Goal: Ask a question

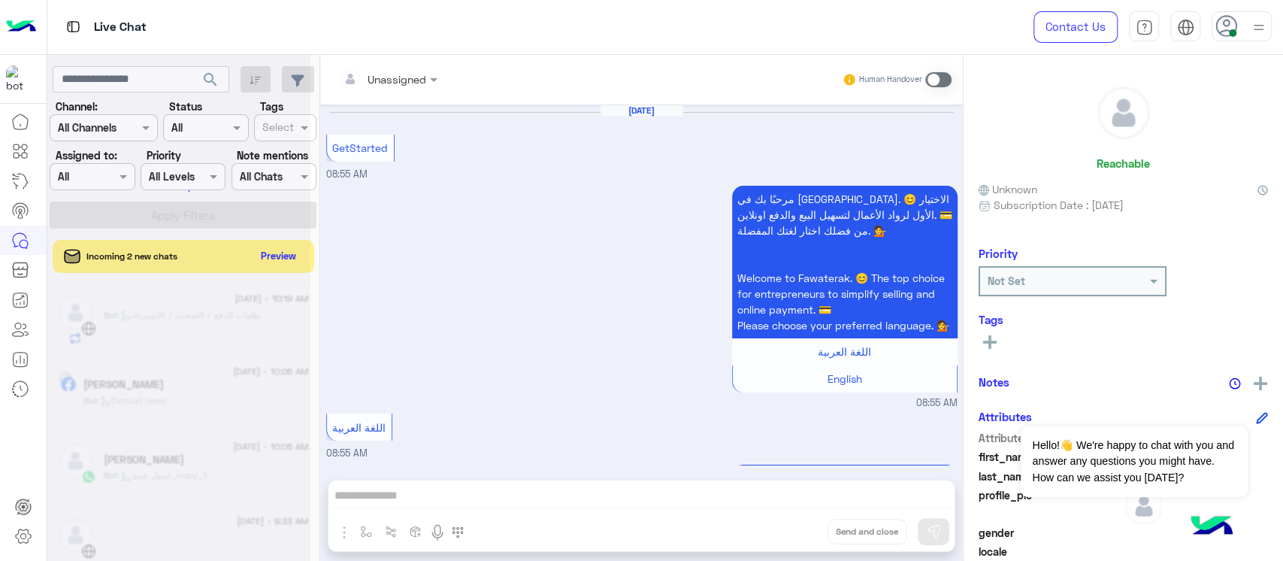
scroll to position [800, 0]
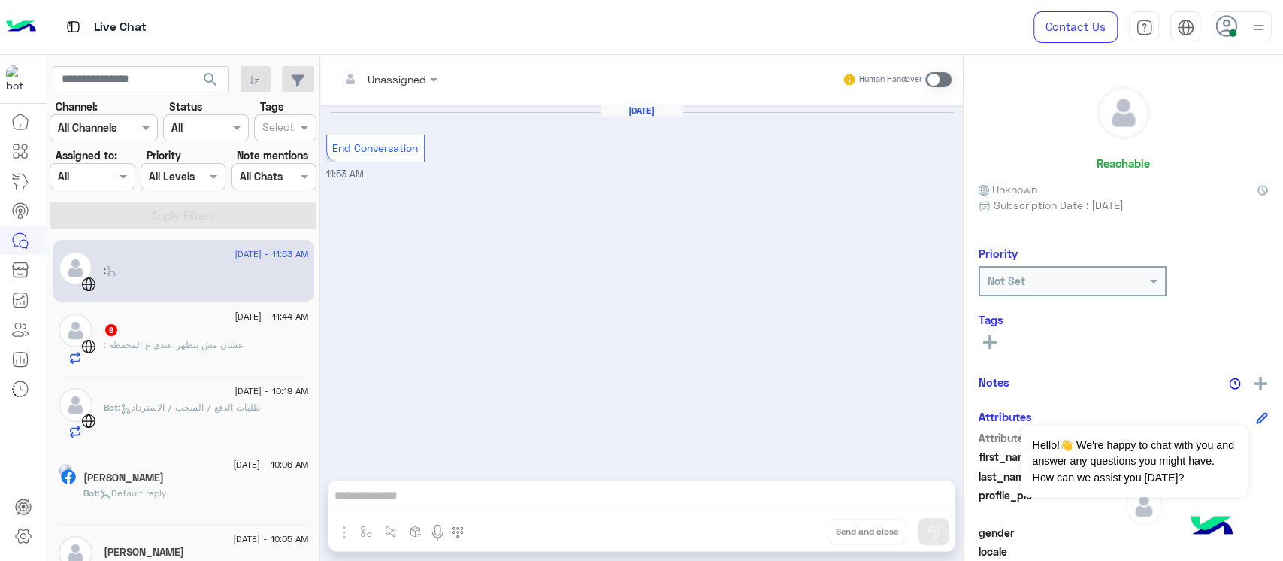
click at [165, 329] on div "9" at bounding box center [206, 331] width 205 height 16
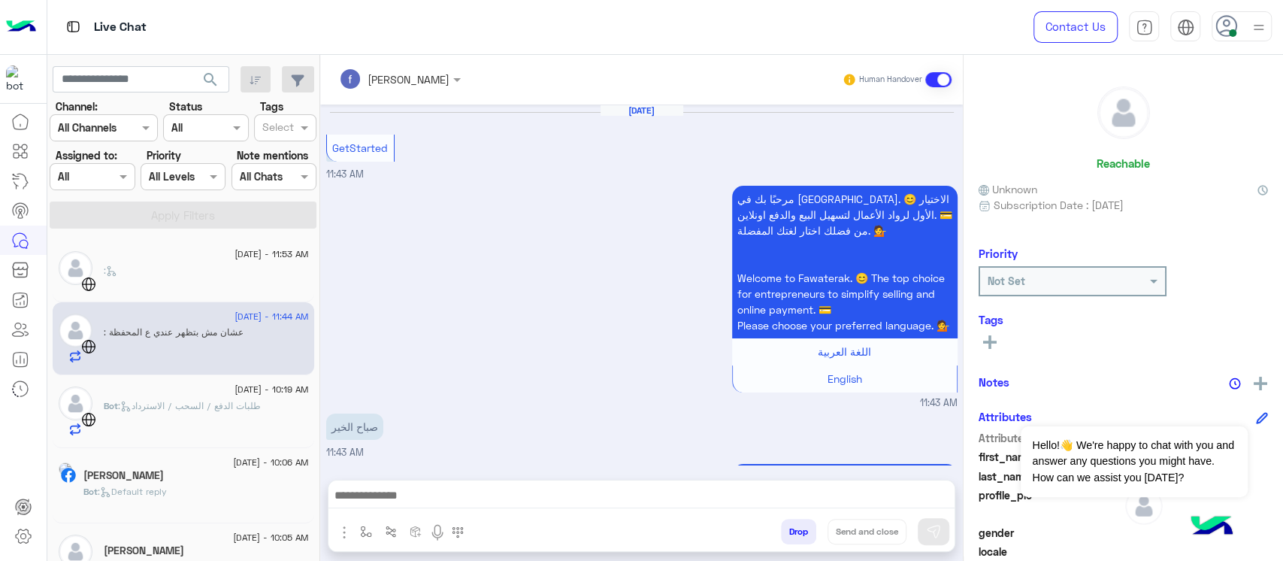
scroll to position [1087, 0]
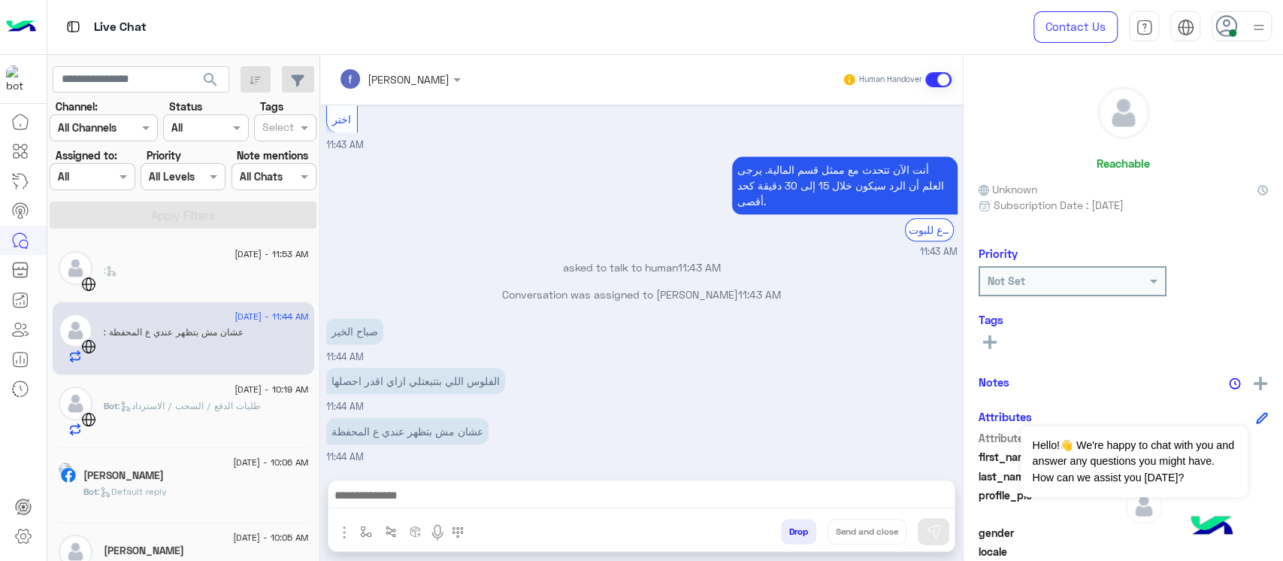
click at [440, 380] on p "الفلوس اللي بتتبعتلي ازاي اقدر احصلها" at bounding box center [415, 381] width 179 height 26
click at [475, 424] on p "عشان مش بتظهر عندي ع المحفظة" at bounding box center [407, 431] width 162 height 26
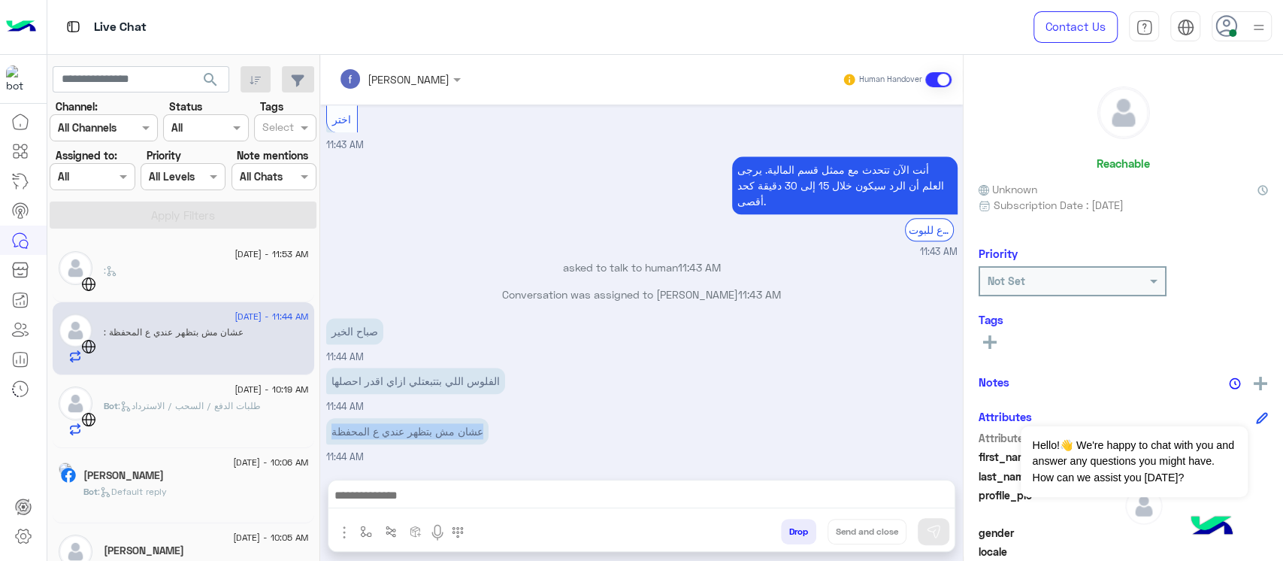
click at [475, 424] on p "عشان مش بتظهر عندي ع المحفظة" at bounding box center [407, 431] width 162 height 26
click at [171, 414] on div "Bot : طلبات الدفع / السحب / الاسترداد" at bounding box center [206, 418] width 205 height 38
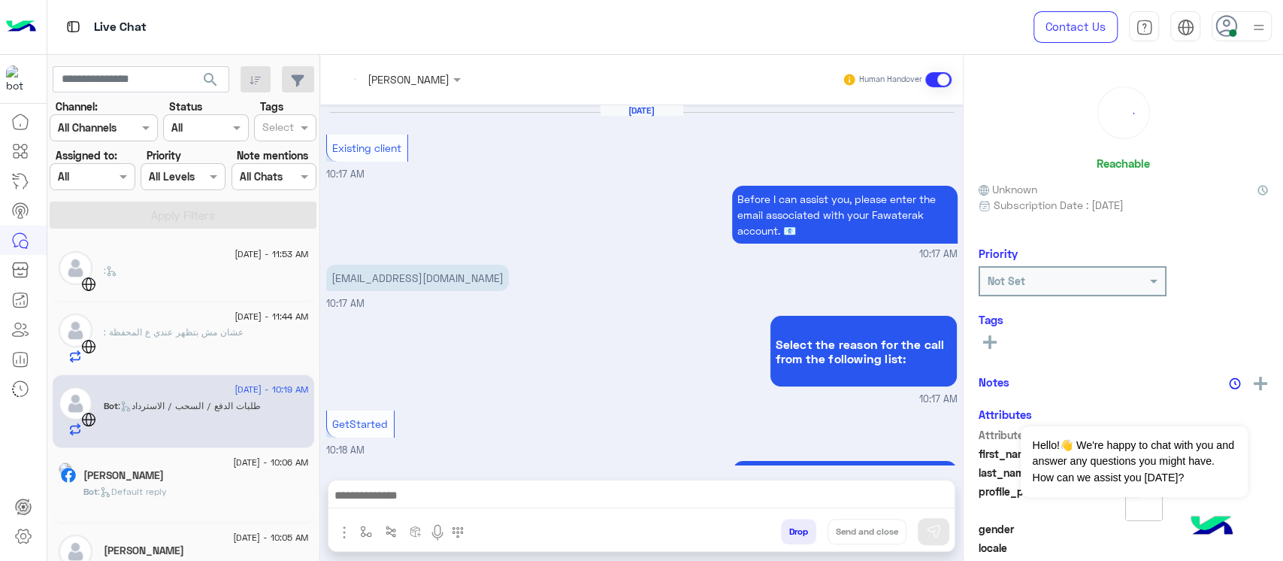
scroll to position [1344, 0]
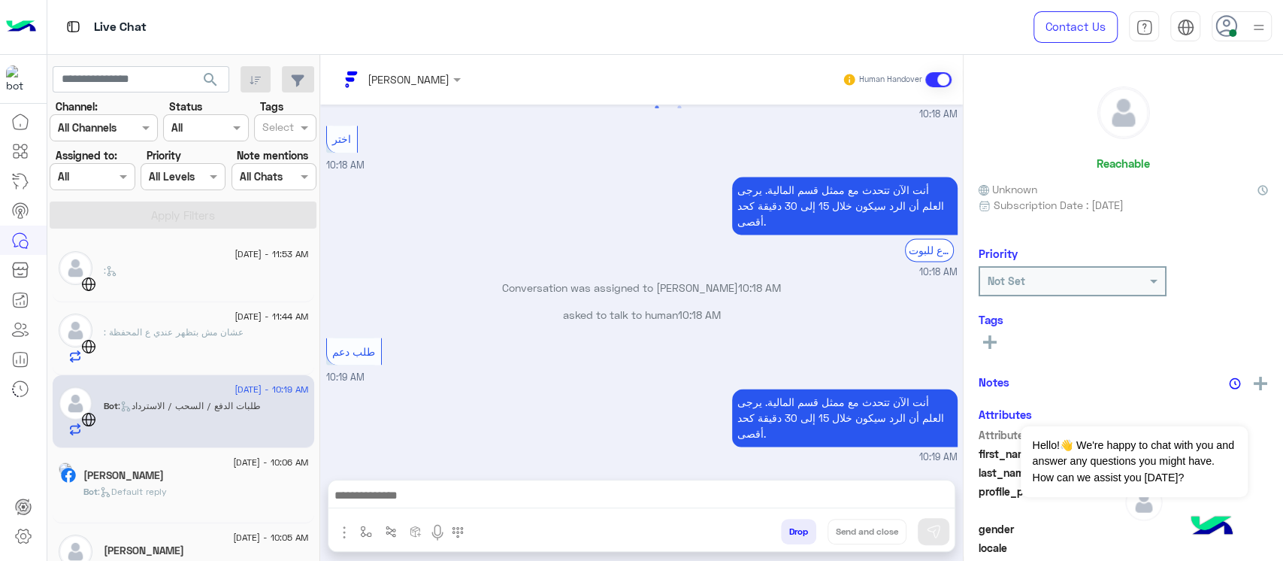
click at [158, 468] on div "[DATE] - 10:06 AM" at bounding box center [196, 464] width 226 height 10
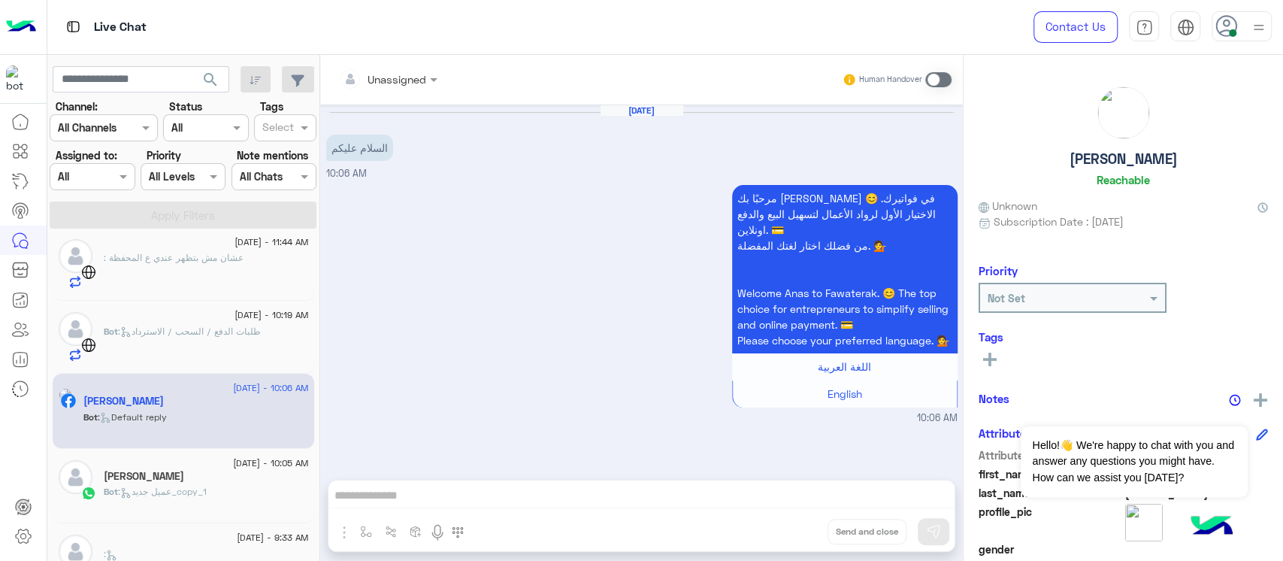
scroll to position [200, 0]
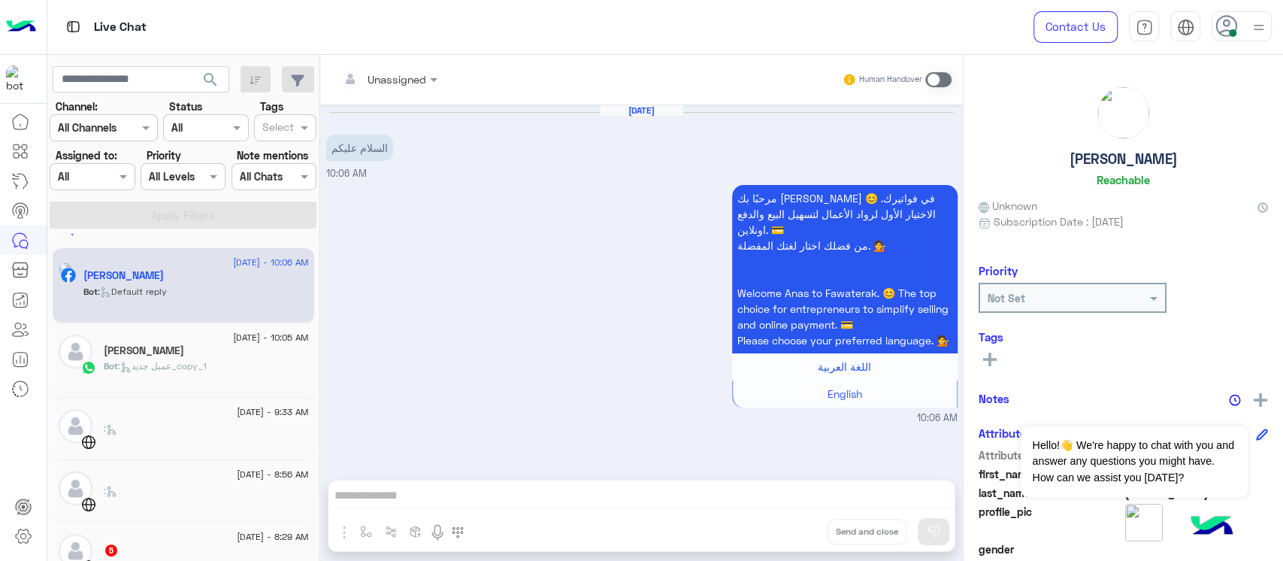
click at [202, 377] on div "Bot : عميل جديد_copy_1" at bounding box center [206, 372] width 205 height 26
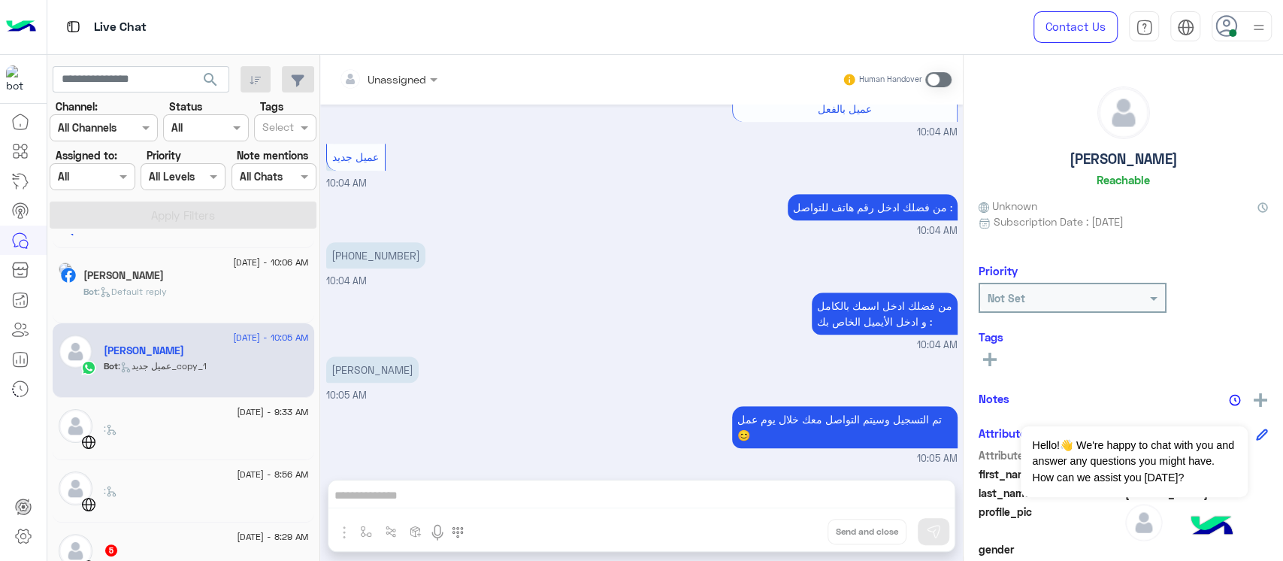
scroll to position [301, 0]
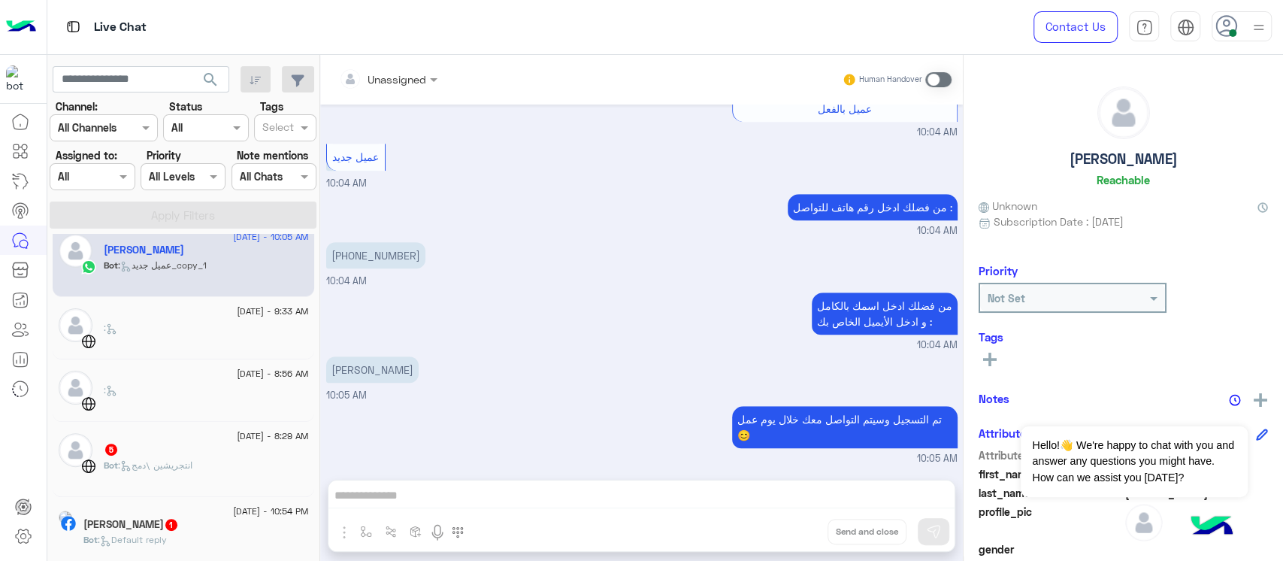
click at [198, 447] on div "5" at bounding box center [206, 451] width 205 height 16
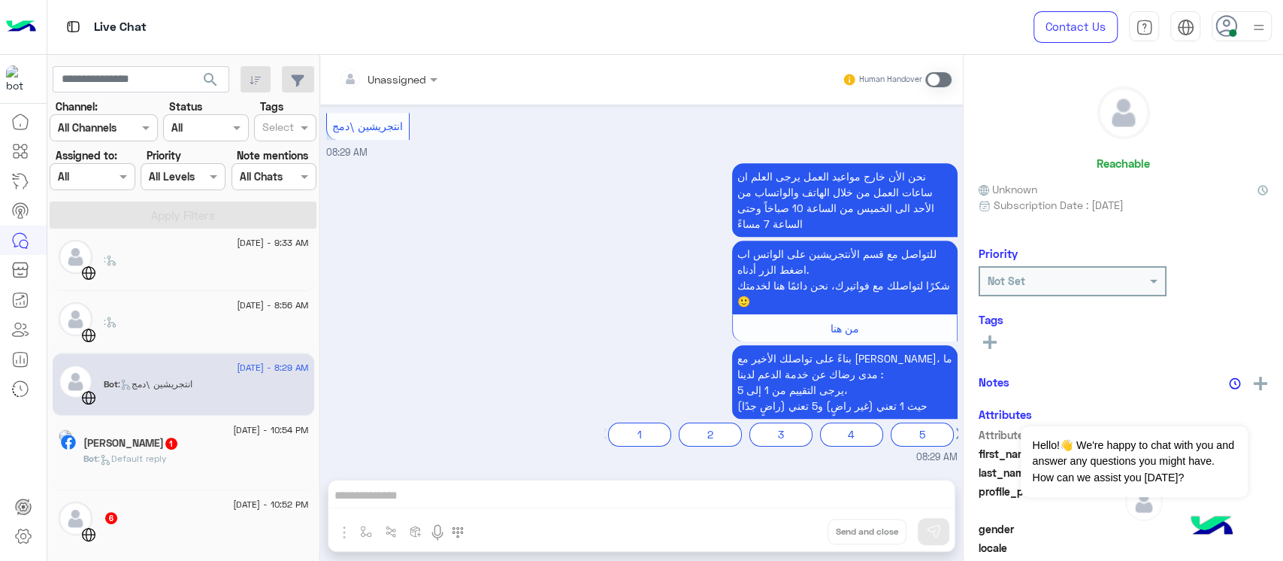
scroll to position [401, 0]
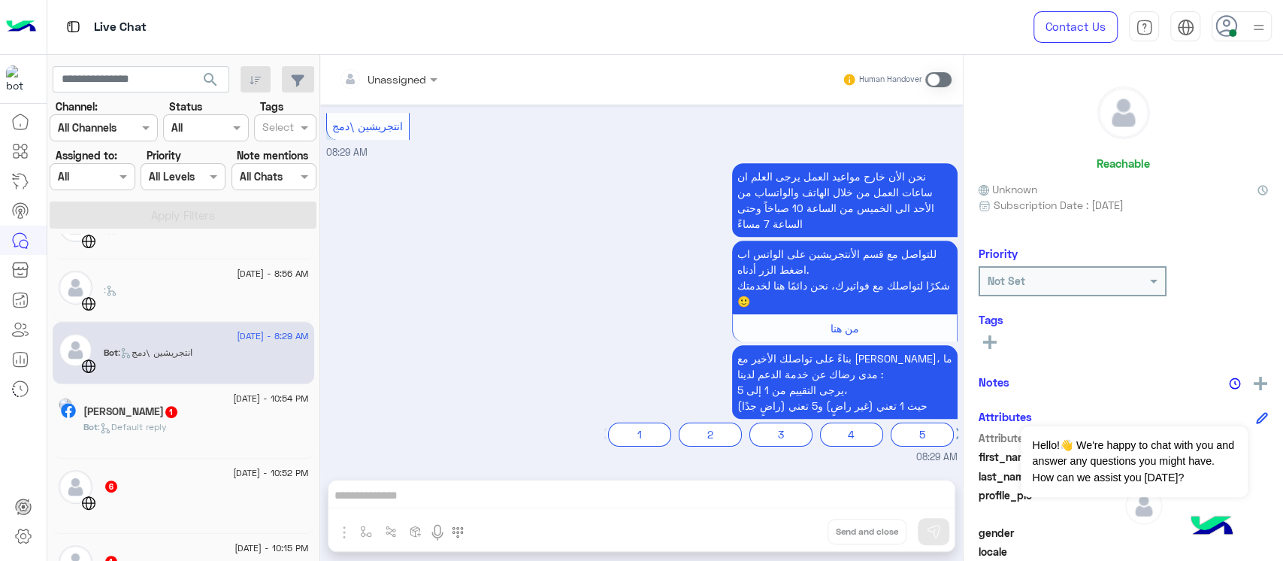
click at [877, 163] on p "نحن الأن خارج مواعيد العمل يرجى العلم ان ساعات العمل من خلال الهاتف والواتساب م…" at bounding box center [845, 200] width 226 height 74
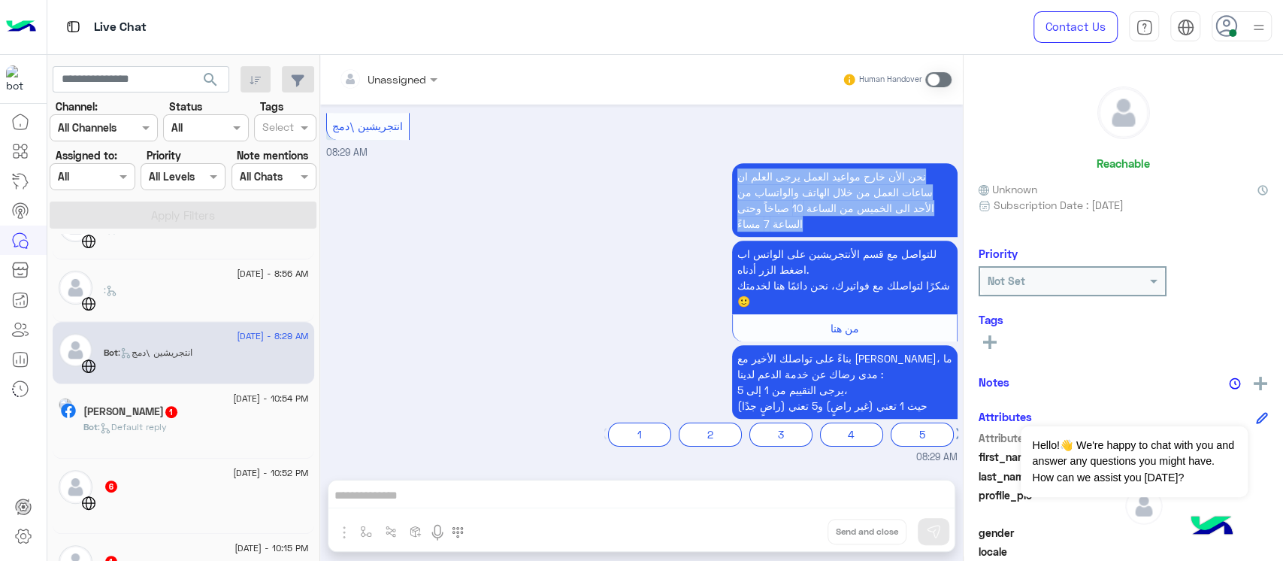
click at [877, 163] on p "نحن الأن خارج مواعيد العمل يرجى العلم ان ساعات العمل من خلال الهاتف والواتساب م…" at bounding box center [845, 200] width 226 height 74
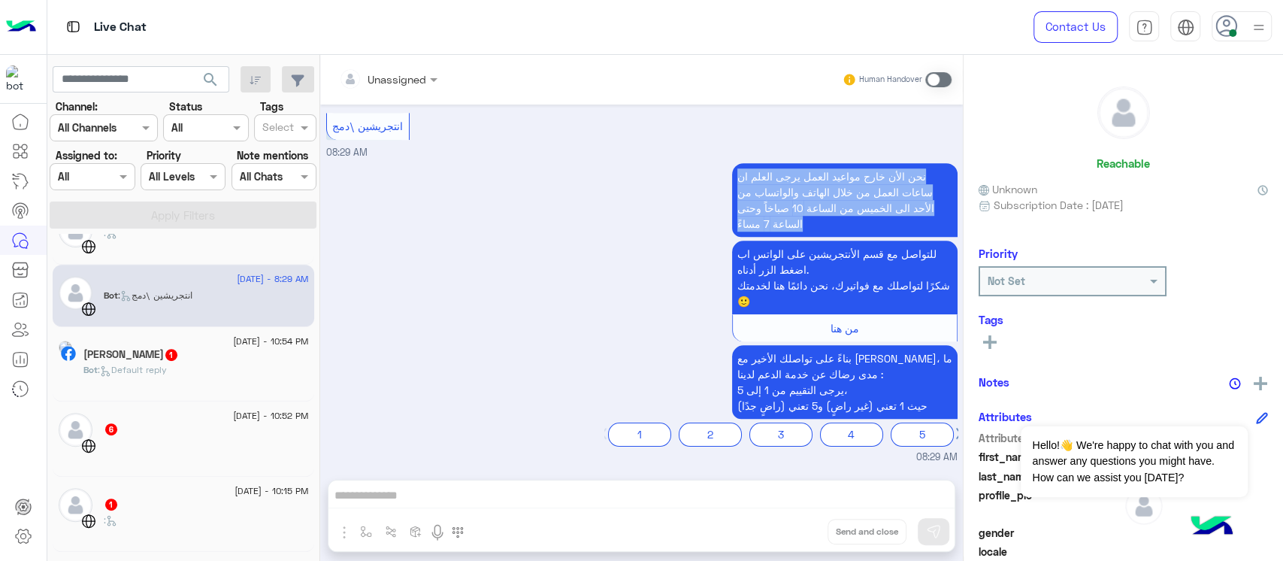
scroll to position [501, 0]
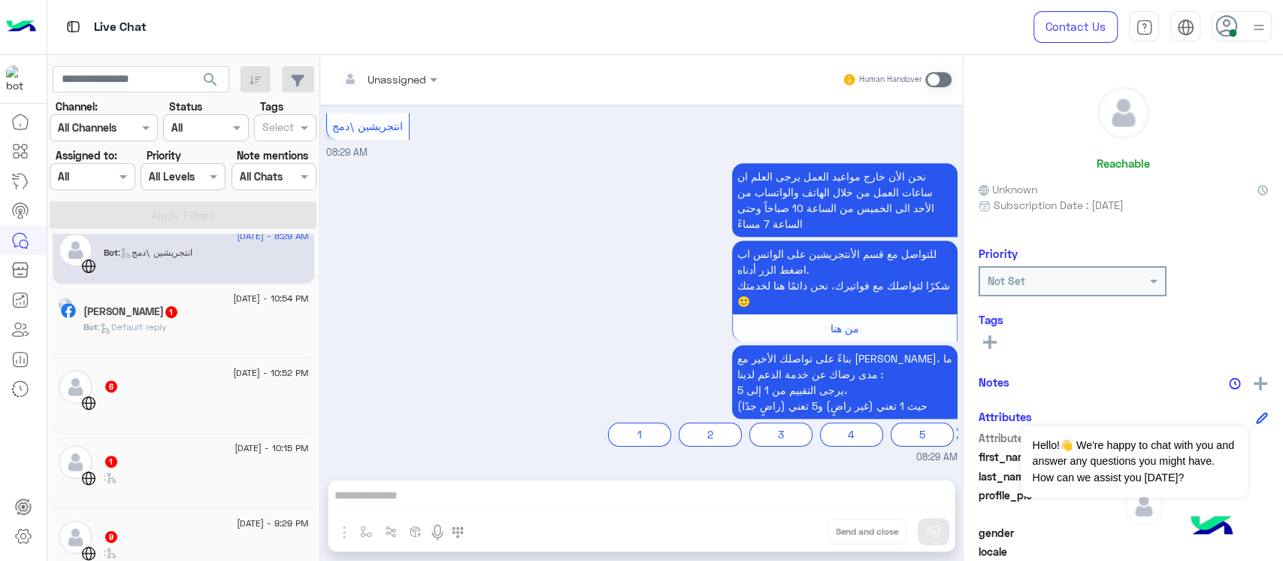
click at [224, 333] on div "Bot : Default reply" at bounding box center [196, 333] width 226 height 26
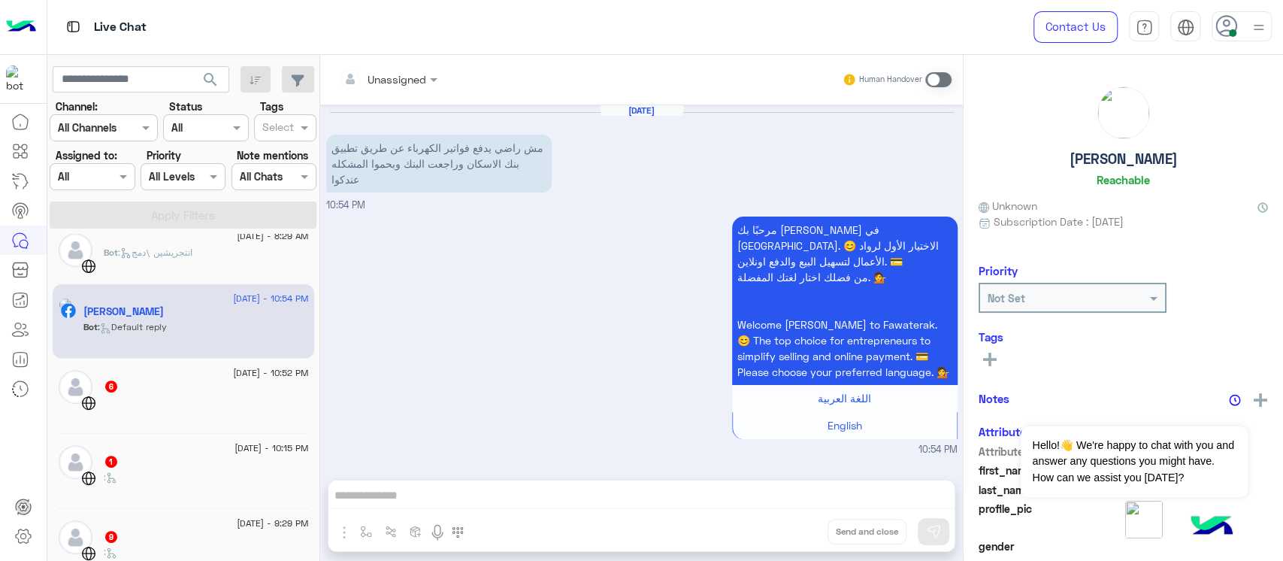
click at [250, 371] on span "[DATE] - 10:52 PM" at bounding box center [270, 373] width 75 height 14
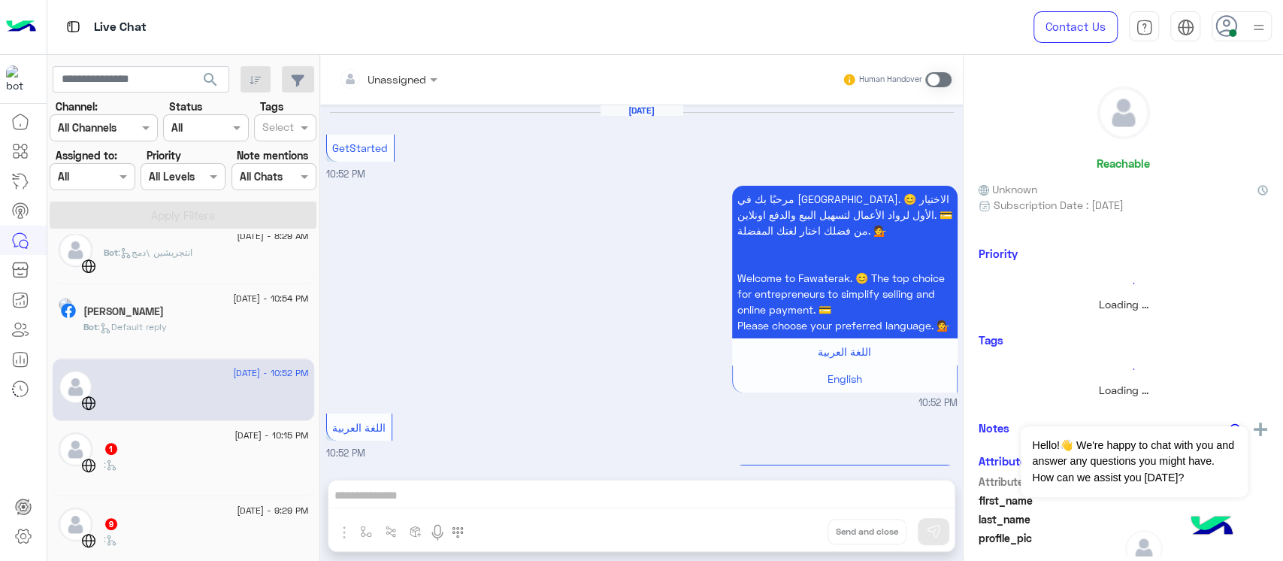
scroll to position [505, 0]
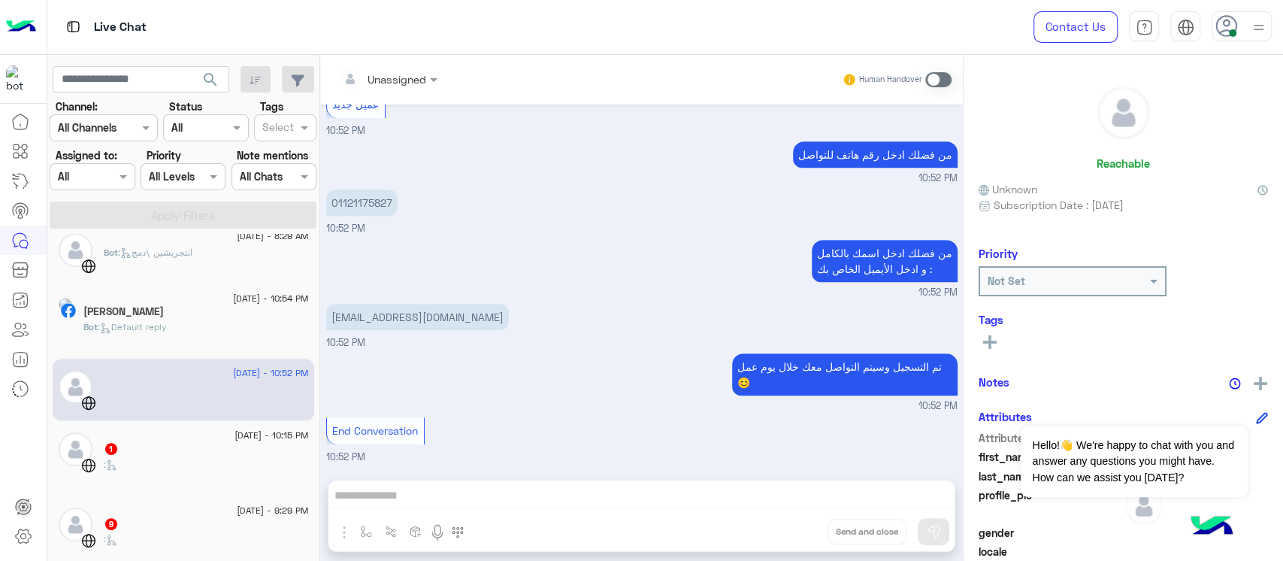
click at [252, 473] on div ":" at bounding box center [206, 471] width 205 height 26
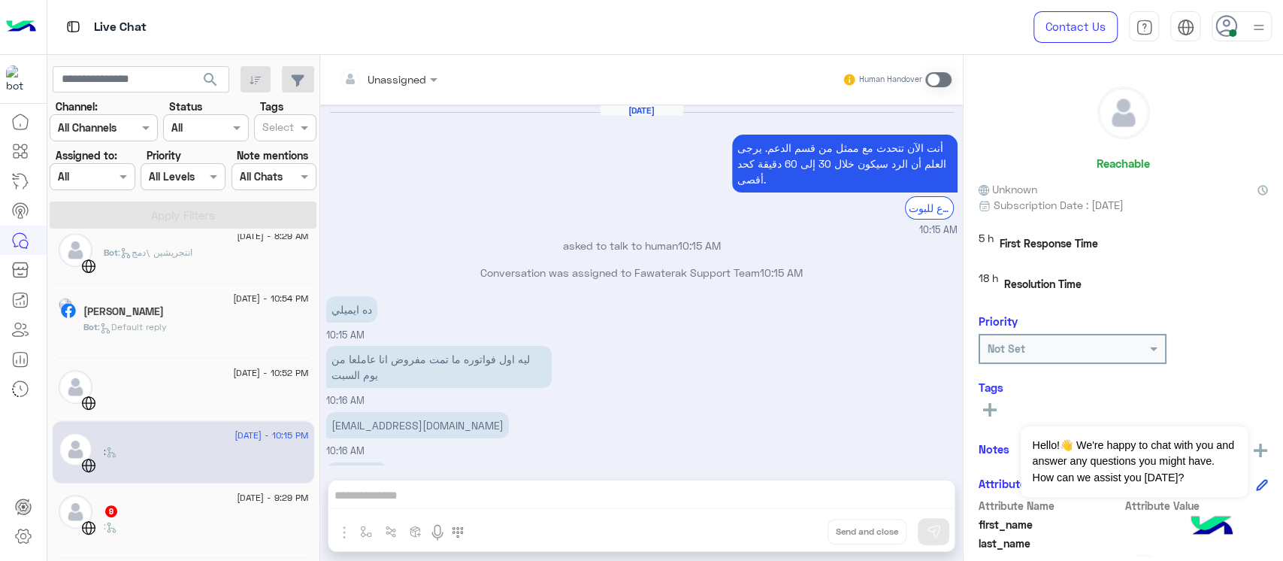
scroll to position [831, 0]
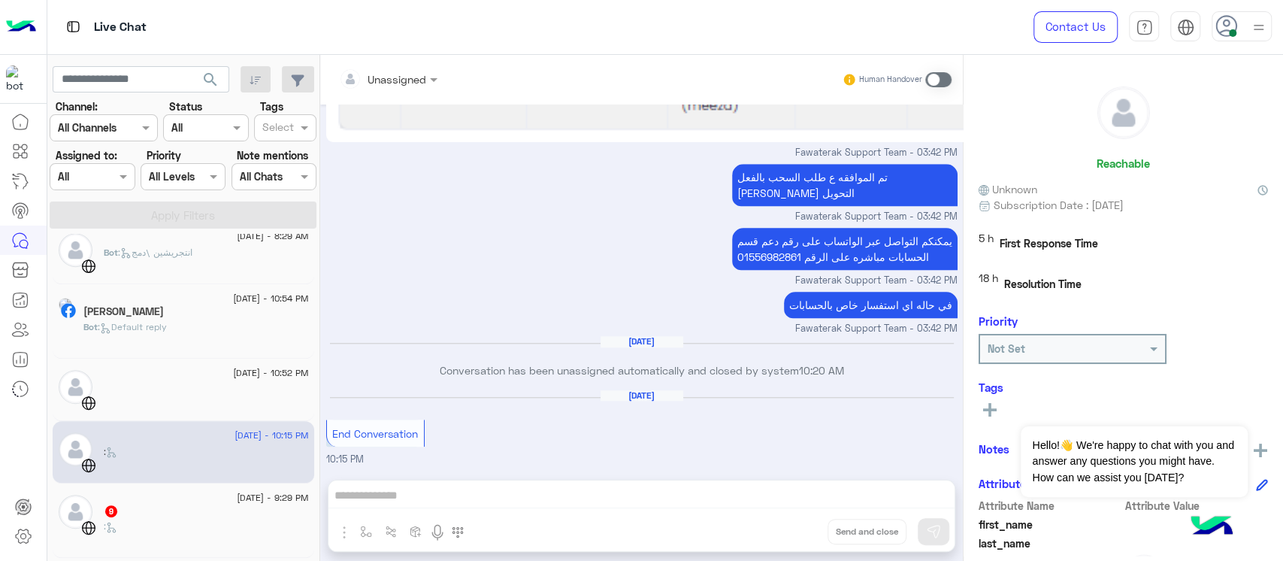
click at [217, 529] on div ":" at bounding box center [206, 533] width 205 height 26
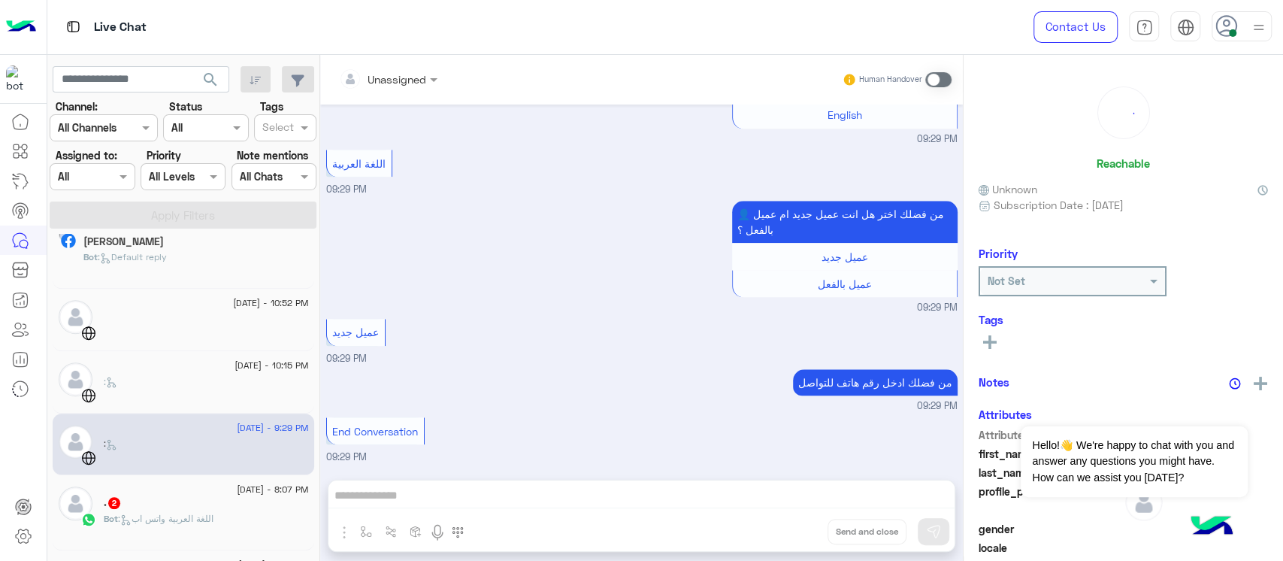
scroll to position [608, 0]
